Goal: Transaction & Acquisition: Purchase product/service

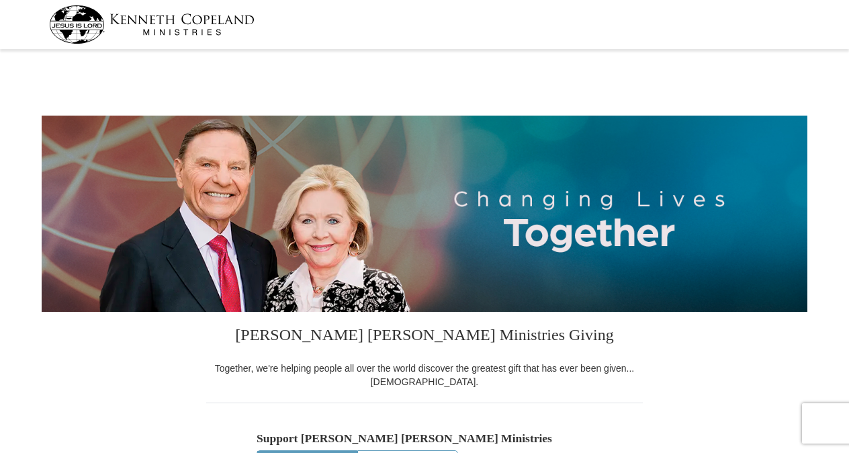
select select "AL"
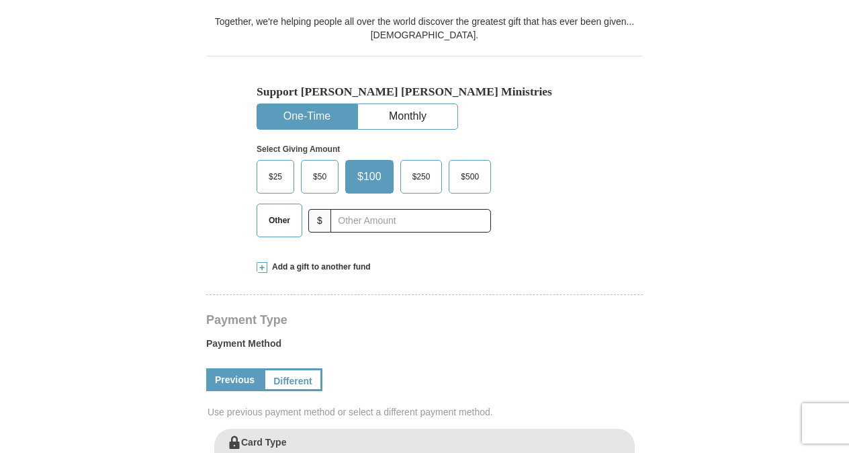
click at [283, 223] on span "Other" at bounding box center [279, 220] width 35 height 20
click at [0, 0] on input "Other" at bounding box center [0, 0] width 0 height 0
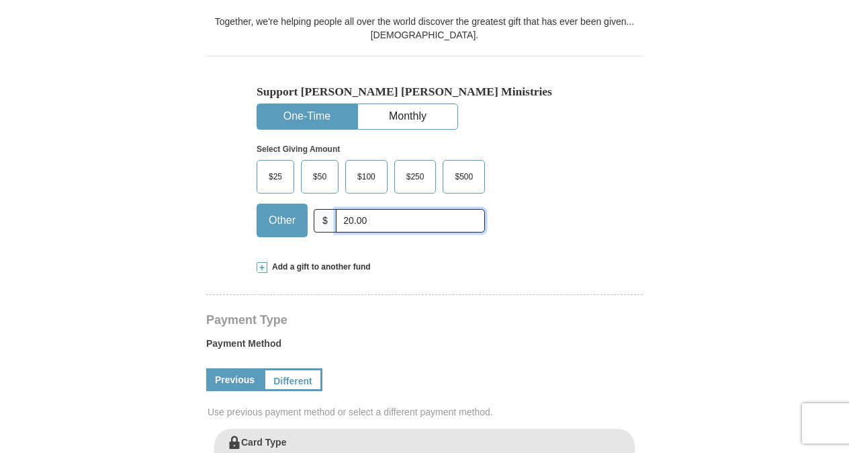
type input "20.00"
click at [666, 160] on form "[PERSON_NAME] [PERSON_NAME] Ministries Giving Together, we're helping people al…" at bounding box center [425, 430] width 766 height 1447
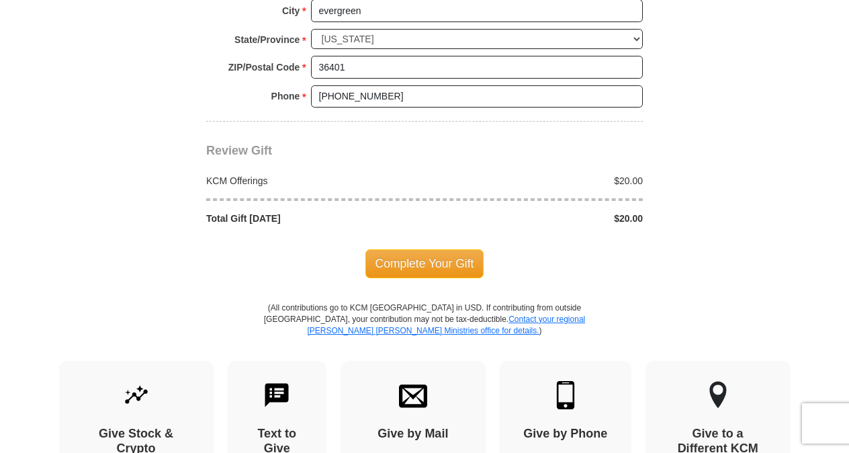
scroll to position [1140, 0]
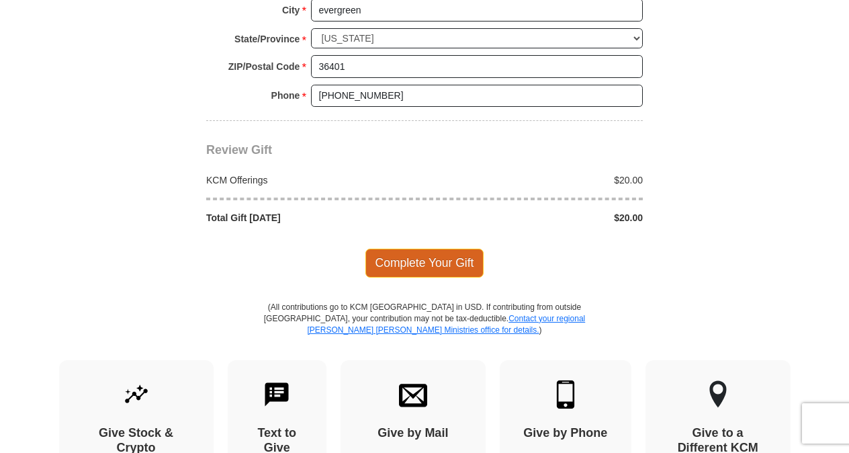
click at [445, 260] on span "Complete Your Gift" at bounding box center [424, 263] width 119 height 28
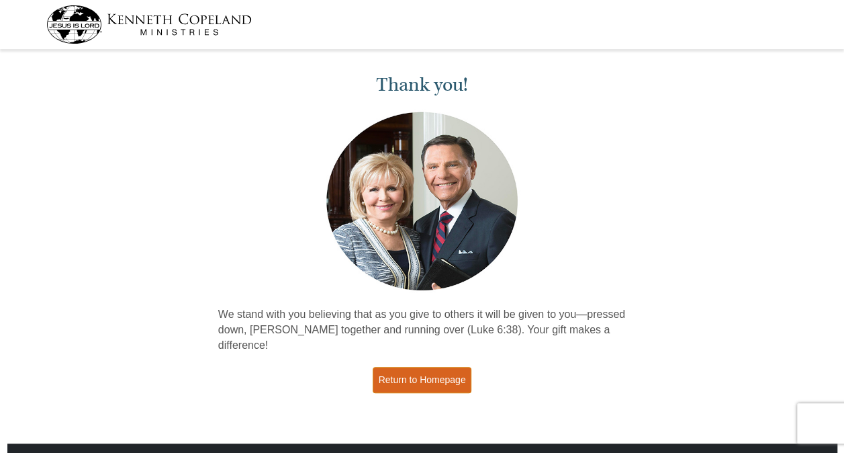
click at [416, 367] on link "Return to Homepage" at bounding box center [422, 380] width 99 height 26
